Goal: Task Accomplishment & Management: Manage account settings

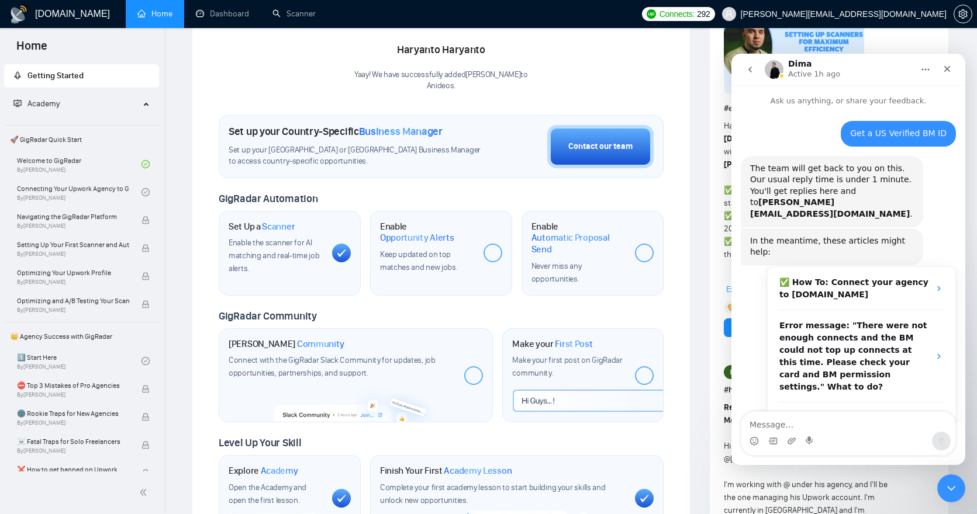
scroll to position [2, 0]
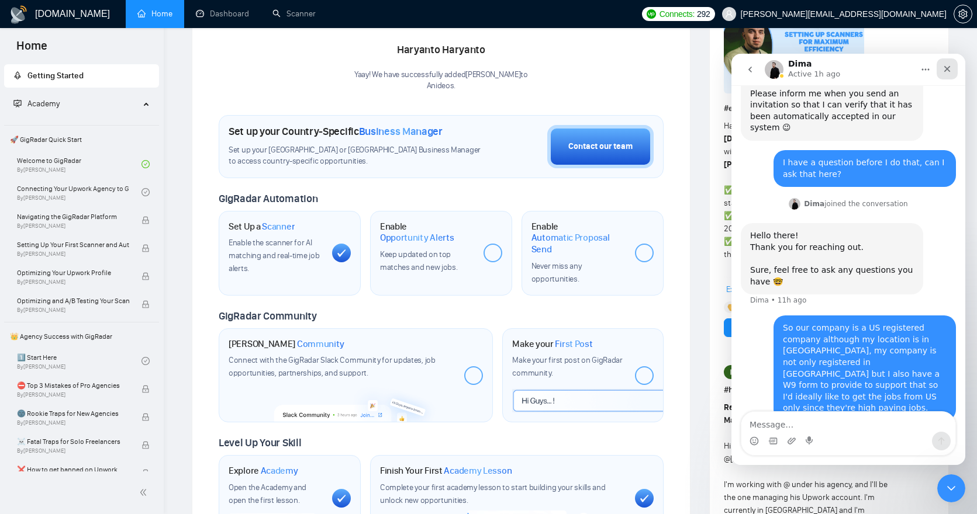
click at [946, 69] on icon "Close" at bounding box center [947, 69] width 6 height 6
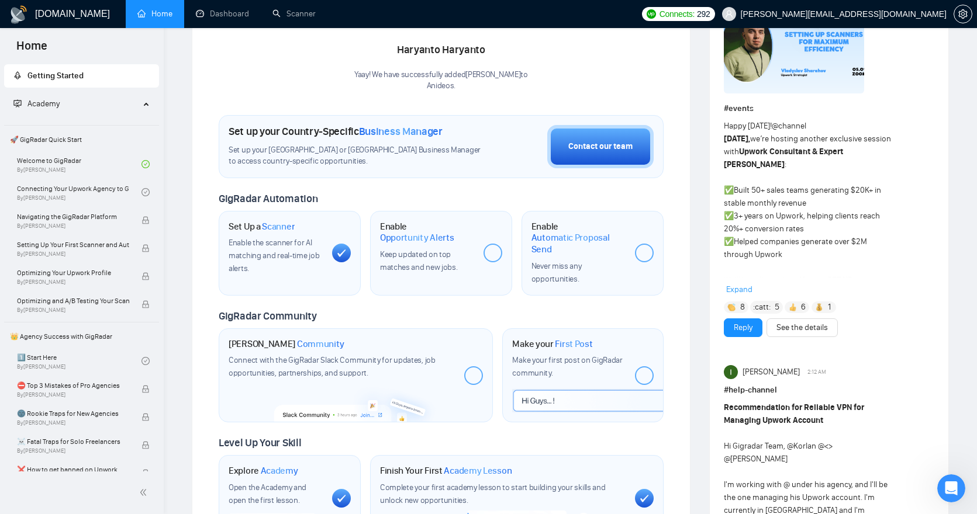
scroll to position [600, 0]
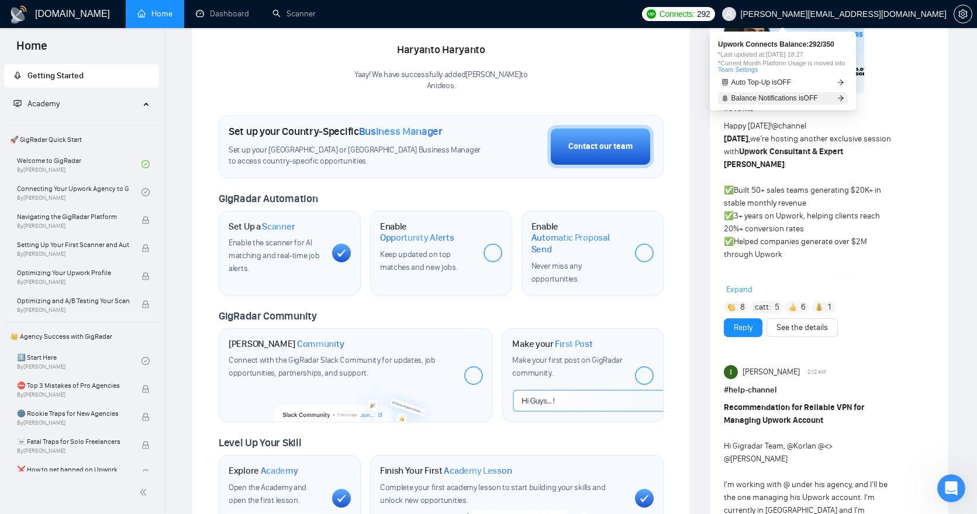
click at [840, 96] on icon "arrow-right" at bounding box center [840, 98] width 7 height 7
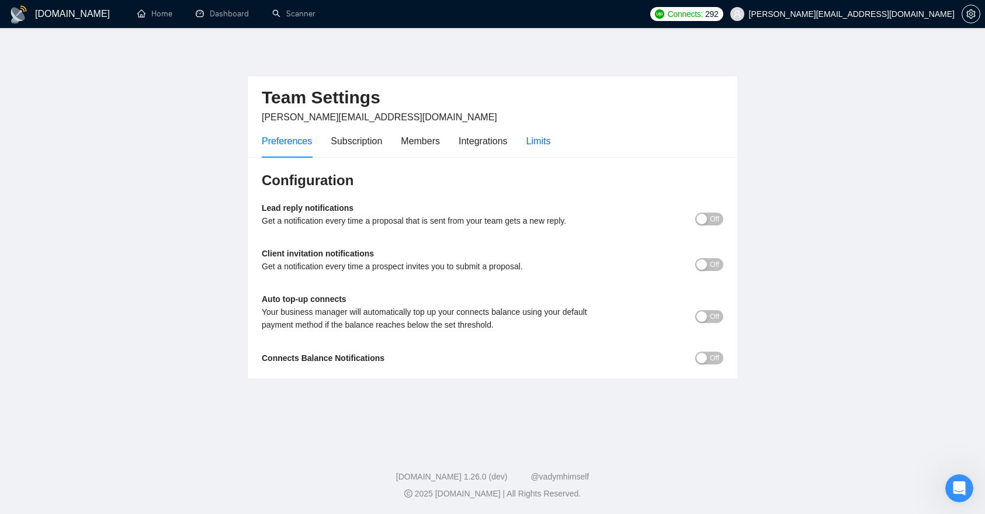
click at [545, 147] on div "Limits" at bounding box center [539, 141] width 25 height 15
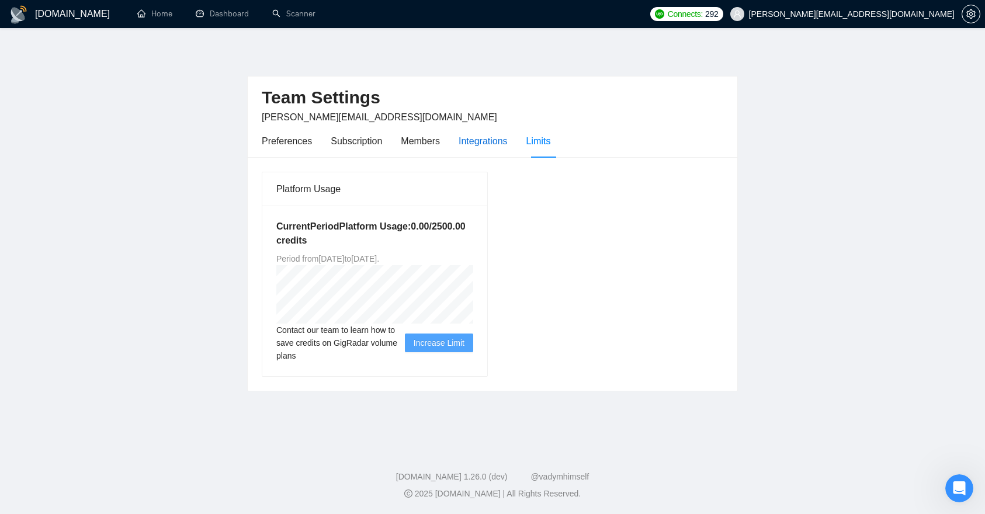
click at [492, 141] on div "Integrations" at bounding box center [483, 141] width 49 height 15
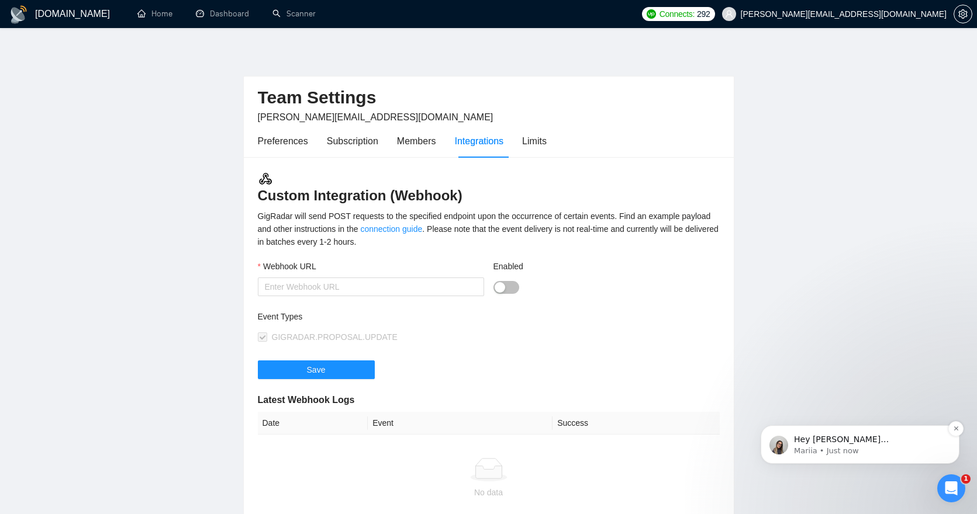
click at [890, 446] on p "Mariia • Just now" at bounding box center [869, 451] width 151 height 11
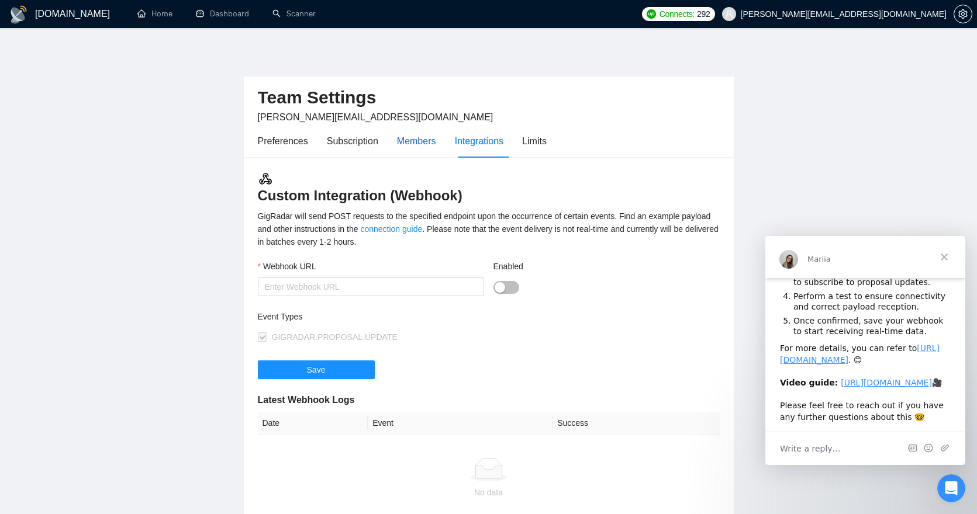
click at [416, 140] on div "Members" at bounding box center [416, 141] width 39 height 15
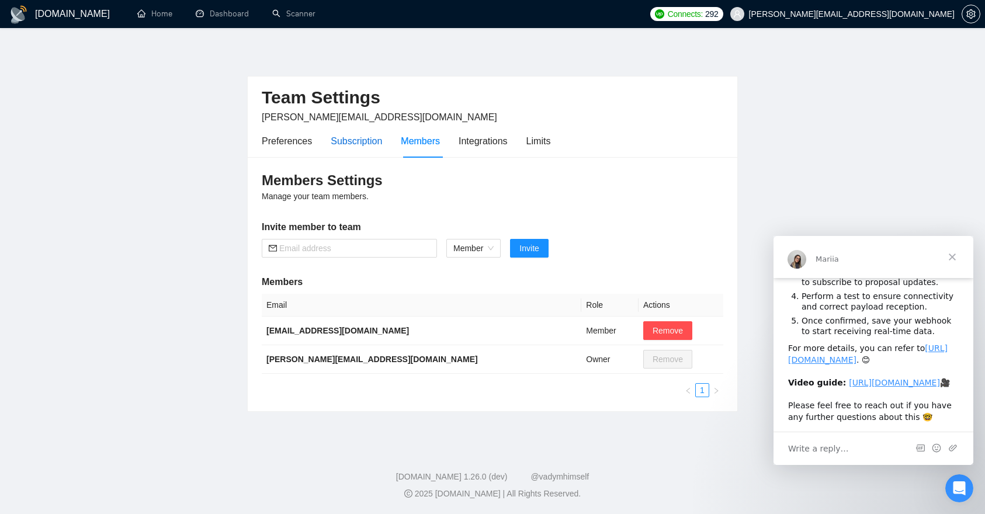
click at [369, 135] on div "Subscription" at bounding box center [356, 141] width 51 height 15
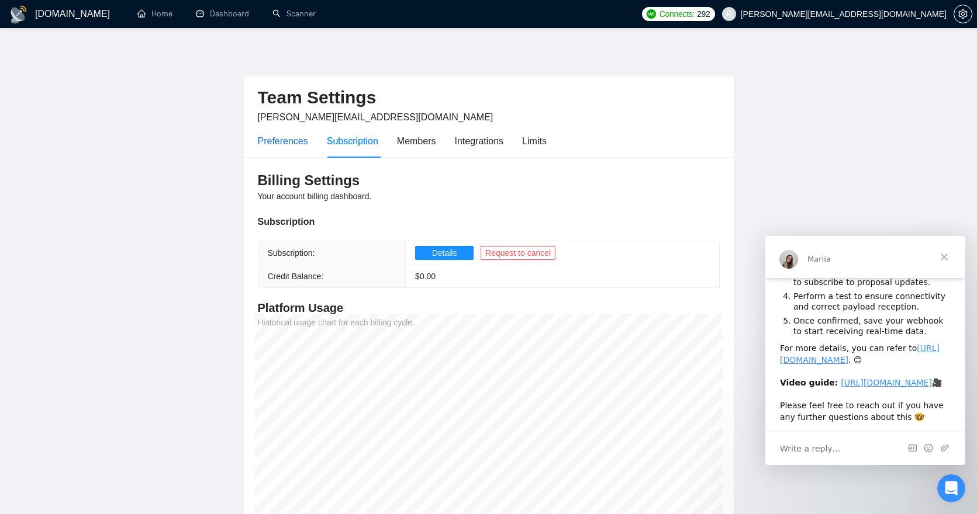
click at [289, 142] on div "Preferences" at bounding box center [283, 141] width 50 height 15
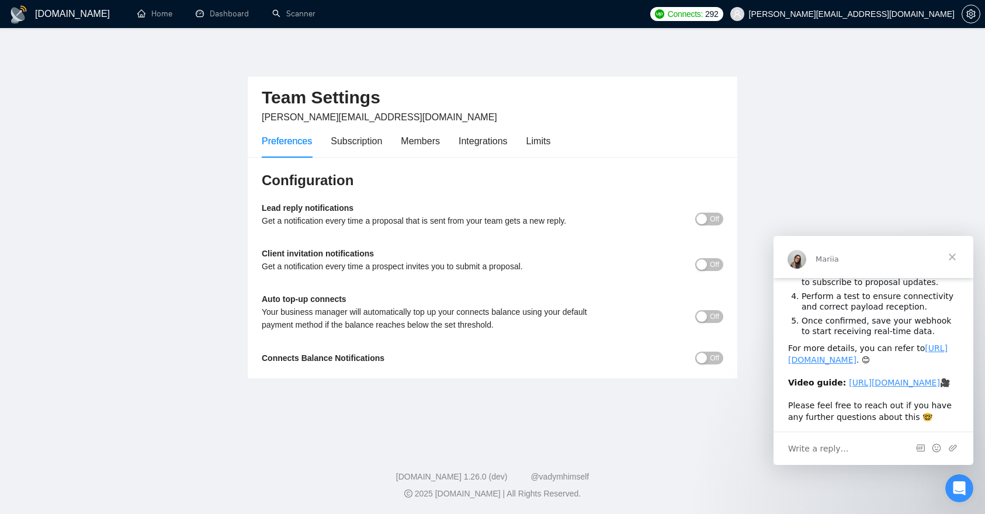
click at [715, 219] on span "Off" at bounding box center [714, 219] width 9 height 13
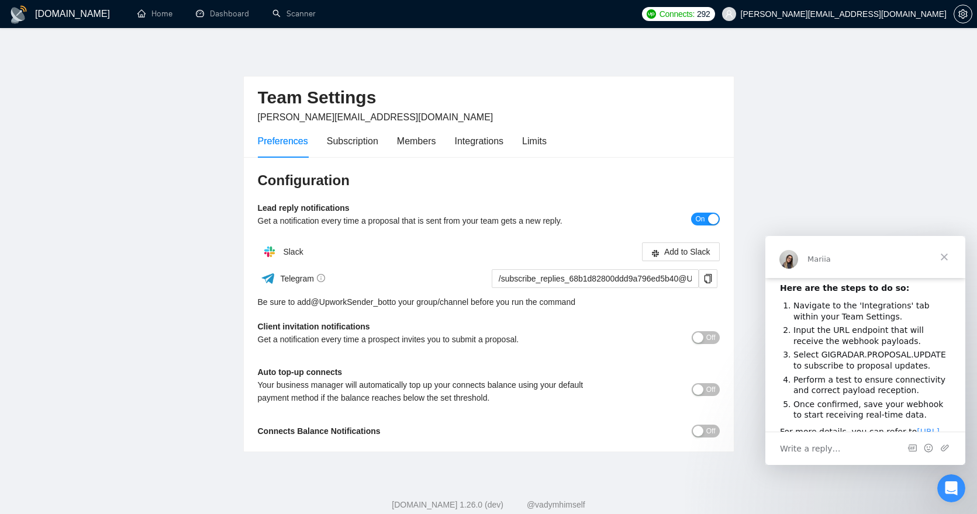
scroll to position [182, 0]
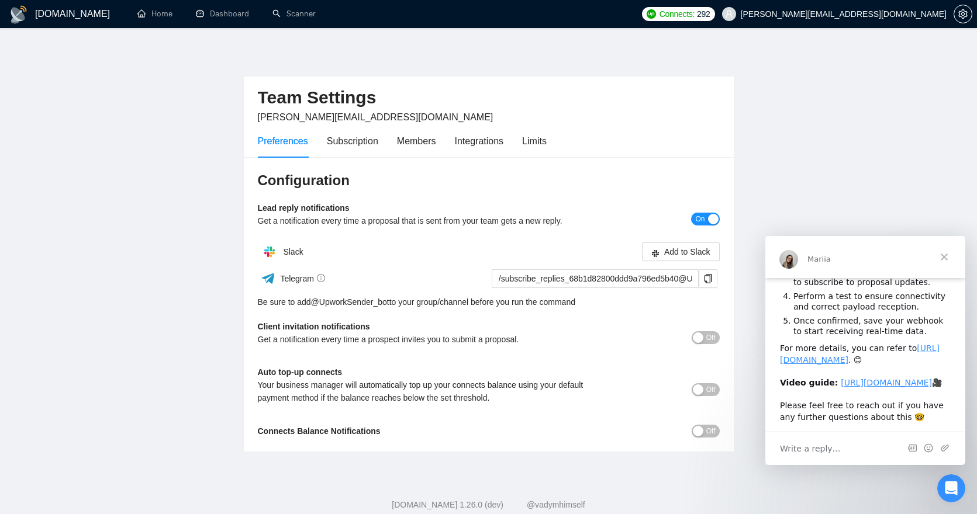
click at [946, 255] on span "Close" at bounding box center [944, 257] width 42 height 42
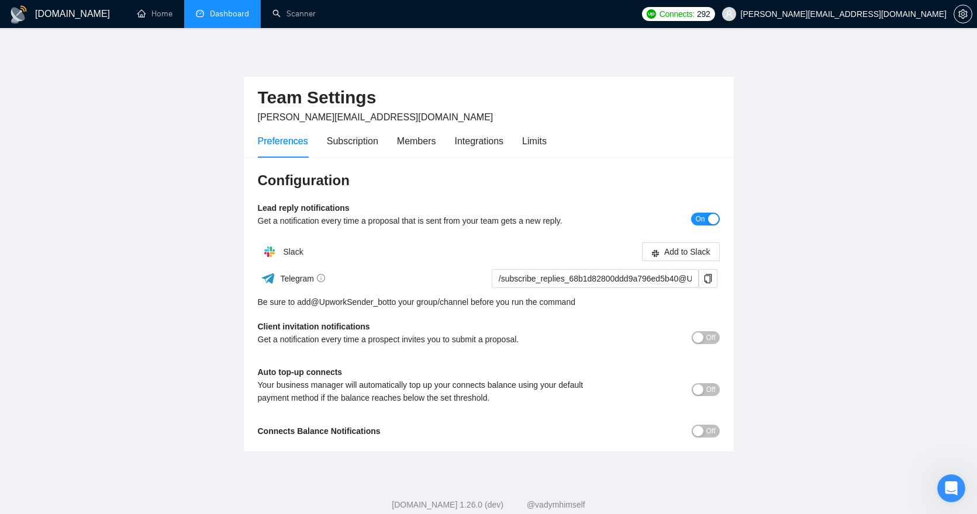
click at [233, 15] on link "Dashboard" at bounding box center [222, 14] width 53 height 10
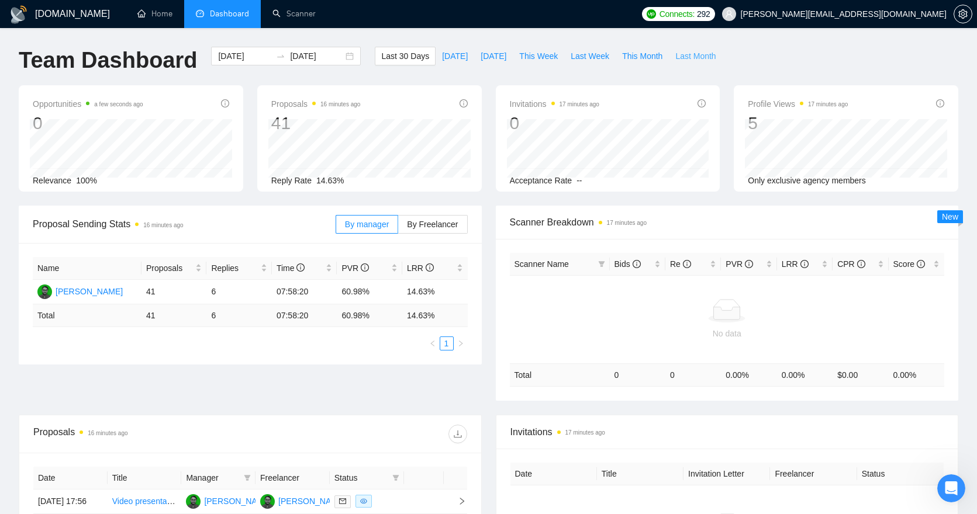
click at [683, 57] on span "Last Month" at bounding box center [695, 56] width 40 height 13
type input "[DATE]"
